Goal: Information Seeking & Learning: Check status

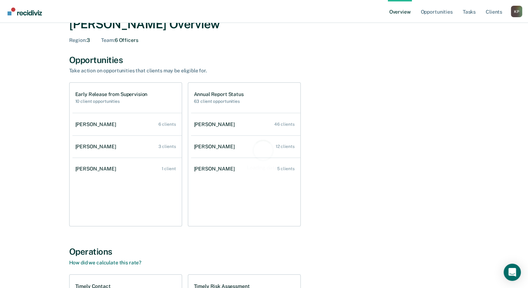
scroll to position [36, 0]
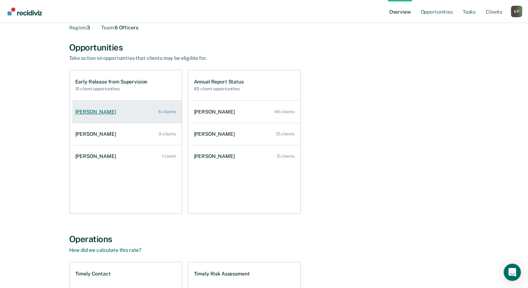
click at [147, 106] on link "[PERSON_NAME] 6 clients" at bounding box center [126, 112] width 109 height 20
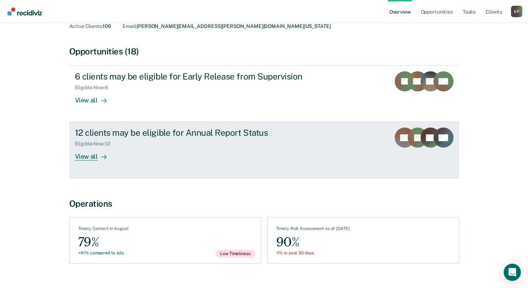
scroll to position [62, 0]
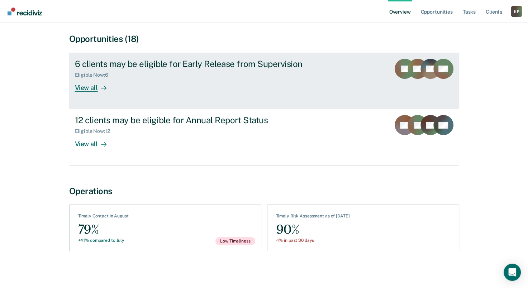
click at [312, 75] on div "Eligible Now : 6" at bounding box center [201, 73] width 252 height 9
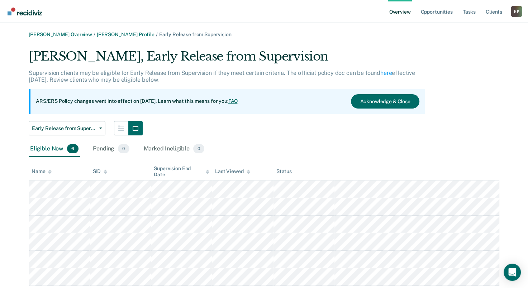
scroll to position [20, 0]
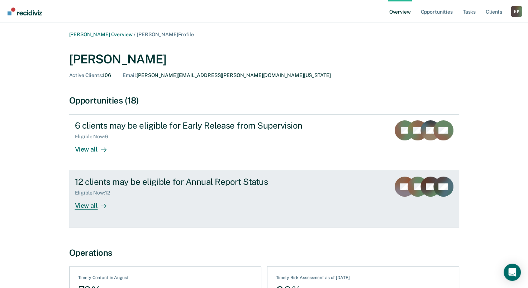
click at [146, 197] on div "12 clients may be eligible for Annual Report Status Eligible Now : 12 View all" at bounding box center [209, 193] width 269 height 33
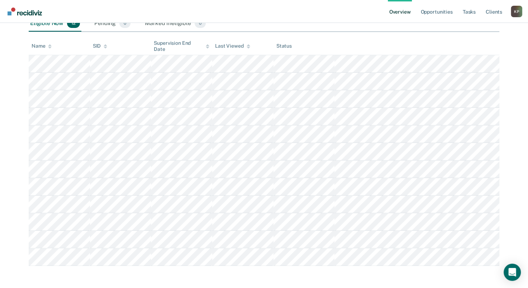
scroll to position [21, 0]
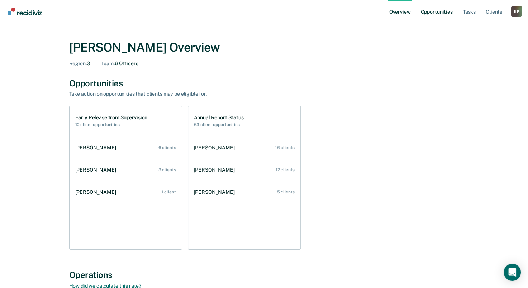
click at [440, 10] on link "Opportunities" at bounding box center [436, 11] width 35 height 23
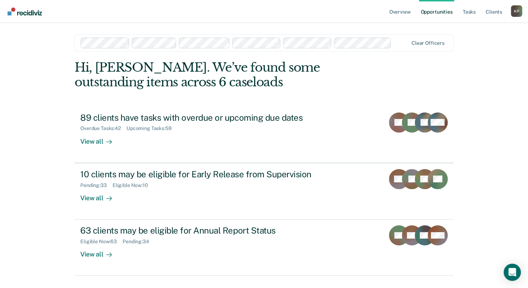
scroll to position [16, 0]
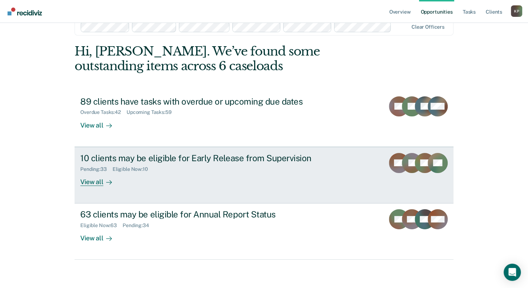
click at [143, 177] on div "10 clients may be eligible for Early Release from Supervision Pending : 33 Elig…" at bounding box center [214, 169] width 269 height 33
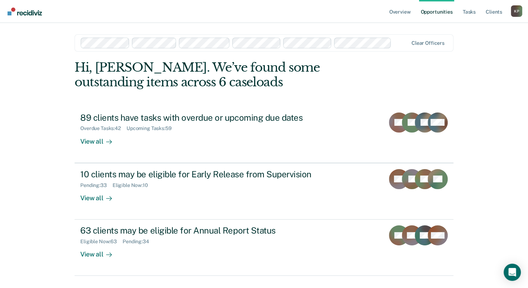
scroll to position [16, 0]
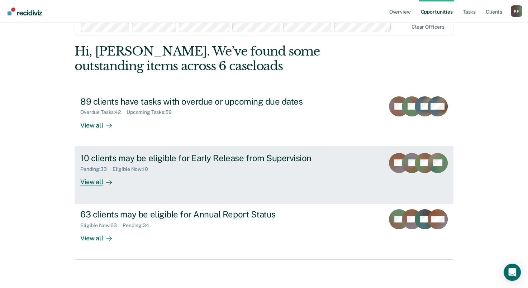
click at [107, 159] on div "10 clients may be eligible for Early Release from Supervision" at bounding box center [206, 158] width 252 height 10
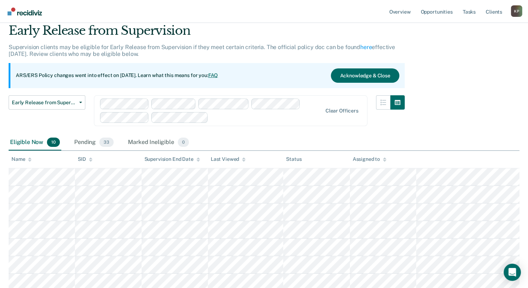
scroll to position [107, 0]
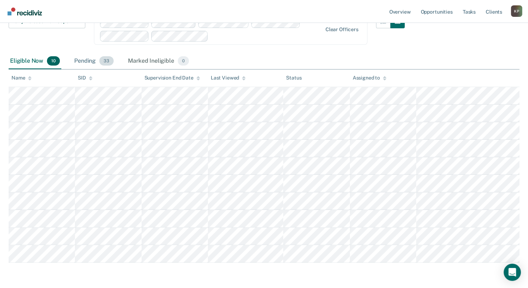
click at [87, 57] on div "Pending 33" at bounding box center [94, 61] width 42 height 16
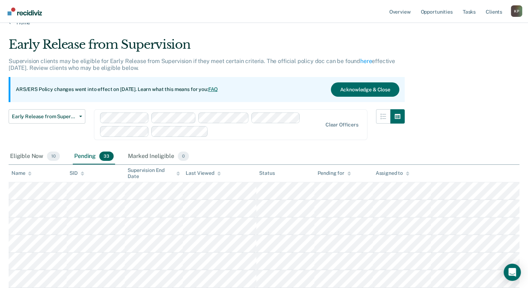
scroll to position [0, 0]
